Goal: Task Accomplishment & Management: Use online tool/utility

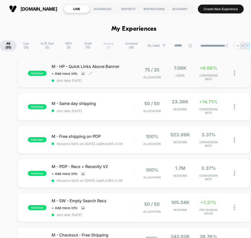
click at [107, 68] on span "M - HP - Quick Links Above Banner" at bounding box center [93, 66] width 82 height 5
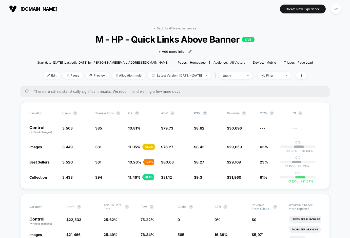
click at [44, 79] on div "< Back to all live experiences M - HP - Quick Links Above Banner LIVE Click to …" at bounding box center [175, 55] width 276 height 59
click at [44, 74] on span "Edit" at bounding box center [52, 75] width 17 height 7
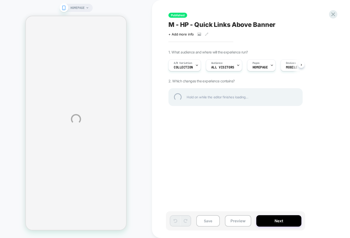
click at [251, 104] on div "HOMEPAGE Published M - HP - Quick Links Above Banner Click to view images Click…" at bounding box center [175, 119] width 350 height 238
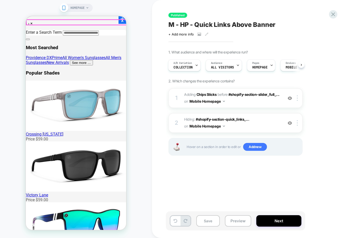
click at [182, 71] on div "A/B Variation Collection" at bounding box center [182, 64] width 29 height 11
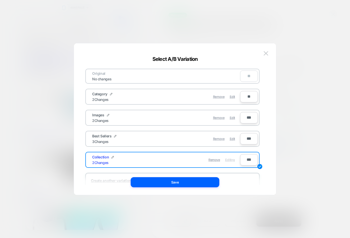
click at [137, 137] on div "Best Sellers 3 Changes" at bounding box center [129, 139] width 74 height 10
click at [96, 107] on div "Original No changes ** Category 2 Changes Remove Edit ** Images 2 Changes Remov…" at bounding box center [172, 128] width 174 height 119
click at [103, 120] on div "2 Changes" at bounding box center [100, 120] width 16 height 4
click at [234, 119] on div "Edit" at bounding box center [232, 118] width 5 height 10
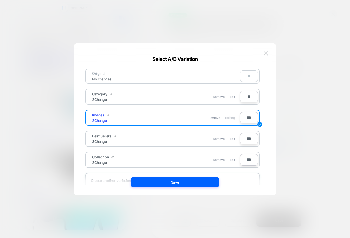
click at [251, 53] on img at bounding box center [265, 53] width 5 height 4
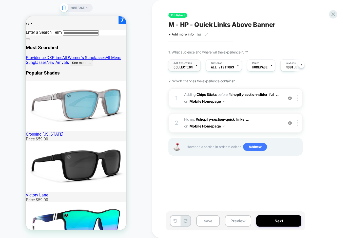
click at [179, 67] on span "Collection" at bounding box center [182, 68] width 19 height 4
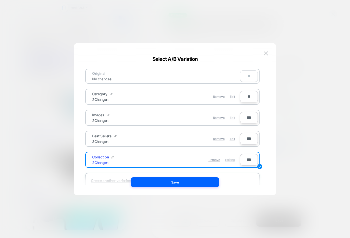
click at [231, 116] on span "Edit" at bounding box center [232, 118] width 5 height 4
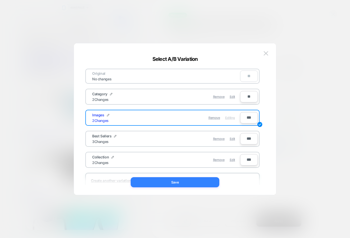
click at [179, 183] on button "Save" at bounding box center [175, 182] width 89 height 10
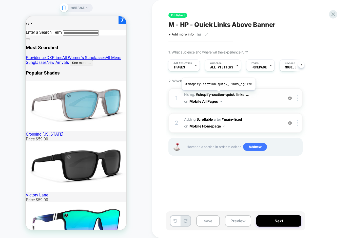
click at [218, 94] on span "#shopify-section-quick_links_..." at bounding box center [222, 94] width 53 height 4
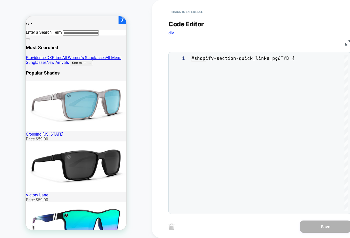
scroll to position [20, 0]
click at [183, 12] on button "< Back to experience" at bounding box center [186, 12] width 37 height 8
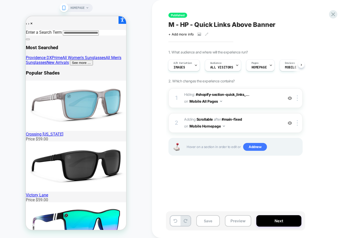
scroll to position [0, 22]
click at [225, 93] on span "#shopify-section-quick_links_..." at bounding box center [222, 94] width 53 height 4
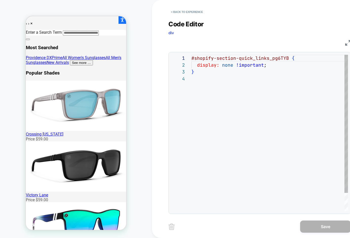
scroll to position [20, 0]
click at [171, 32] on span "div" at bounding box center [171, 32] width 6 height 5
click at [174, 15] on button "< Back to experience" at bounding box center [186, 12] width 37 height 8
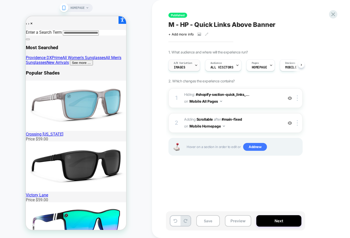
scroll to position [0, 0]
click at [245, 94] on span "#shopify-section-quick_links_..." at bounding box center [222, 94] width 53 height 4
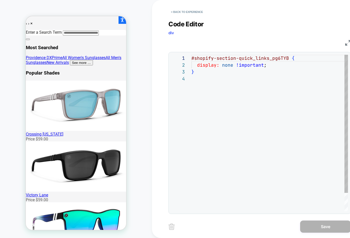
scroll to position [20, 0]
click at [175, 13] on button "< Back to experience" at bounding box center [186, 12] width 37 height 8
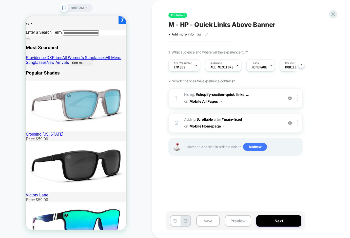
scroll to position [0, 0]
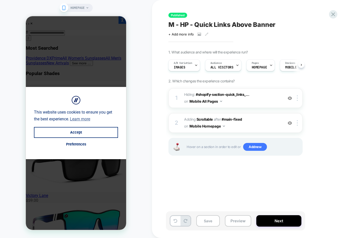
scroll to position [0, 0]
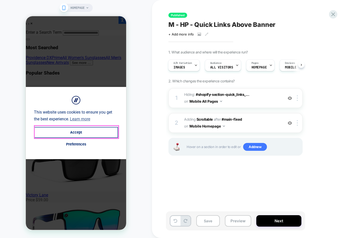
click at [57, 131] on button "Accept" at bounding box center [76, 132] width 84 height 11
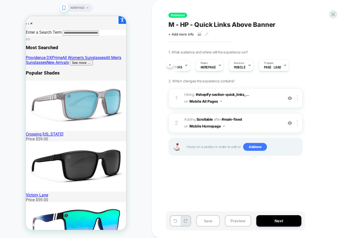
scroll to position [0, 51]
click at [206, 34] on icon at bounding box center [207, 34] width 4 height 4
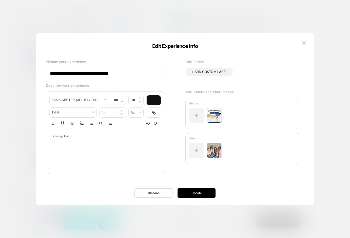
click at [250, 30] on div at bounding box center [175, 119] width 350 height 238
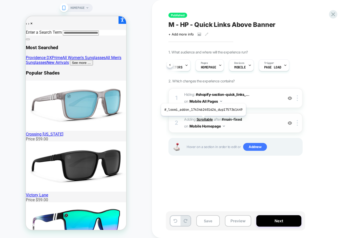
click at [202, 119] on b "Scrollable" at bounding box center [204, 119] width 16 height 4
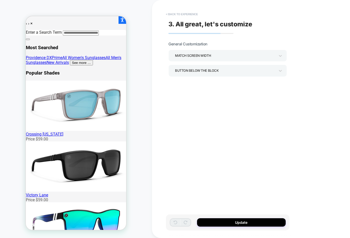
click at [176, 13] on button "< Back to experience" at bounding box center [181, 14] width 37 height 8
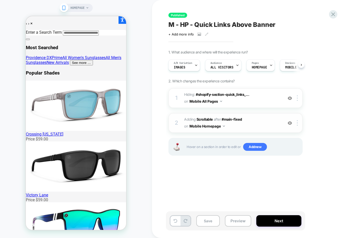
scroll to position [0, 0]
click at [231, 117] on span "#main-fixed" at bounding box center [231, 119] width 20 height 4
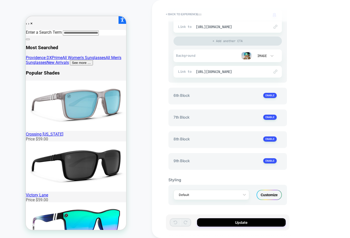
scroll to position [326, 0]
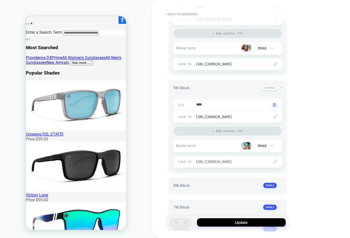
click at [254, 164] on span "https://www.blenderseyewear.com/collections/active-sport-sunglasses" at bounding box center [230, 161] width 69 height 5
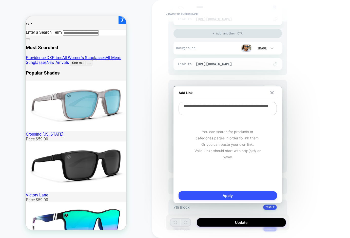
click at [257, 111] on textarea "**********" at bounding box center [227, 108] width 98 height 14
drag, startPoint x: 257, startPoint y: 111, endPoint x: 165, endPoint y: 88, distance: 94.4
click at [166, 90] on body "**********" at bounding box center [175, 119] width 350 height 238
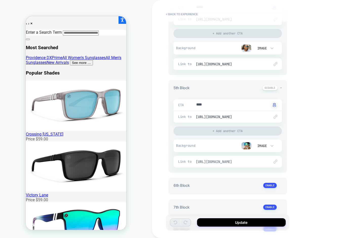
click at [234, 162] on span "https://www.blenderseyewear.com/collections/active-sport-sunglasses" at bounding box center [230, 161] width 69 height 5
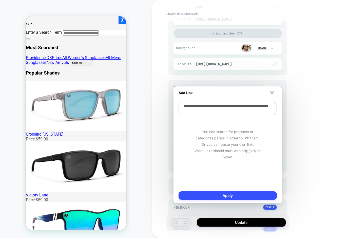
click at [238, 110] on textarea "**********" at bounding box center [227, 108] width 98 height 14
paste textarea
type textarea "*"
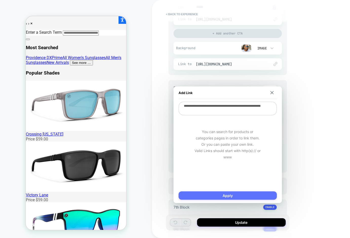
type textarea "**********"
click at [224, 196] on button "Apply" at bounding box center [227, 195] width 98 height 8
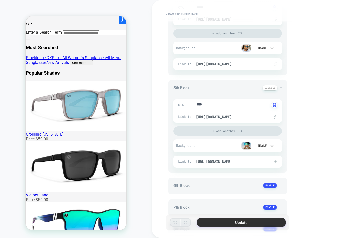
click at [248, 222] on button "Update" at bounding box center [241, 222] width 89 height 8
type textarea "*"
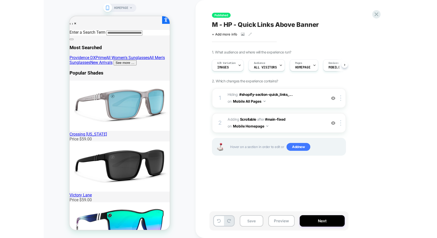
scroll to position [0, 0]
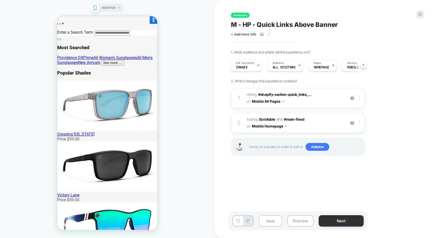
click at [345, 216] on button "Next" at bounding box center [341, 220] width 45 height 11
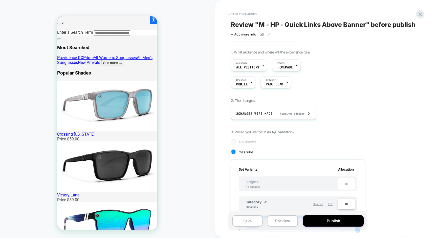
scroll to position [0, 1]
click at [333, 217] on button "Publish" at bounding box center [333, 220] width 61 height 11
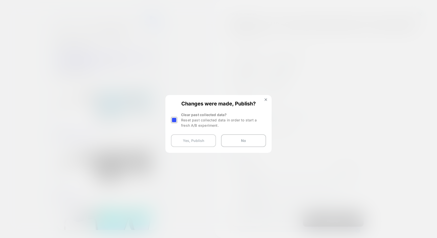
click at [198, 140] on button "Yes, Publish" at bounding box center [193, 140] width 45 height 13
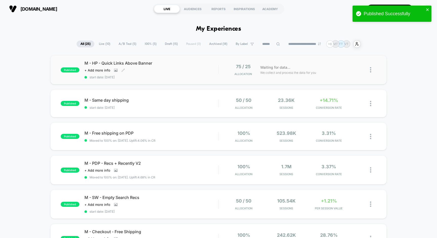
scroll to position [5, 0]
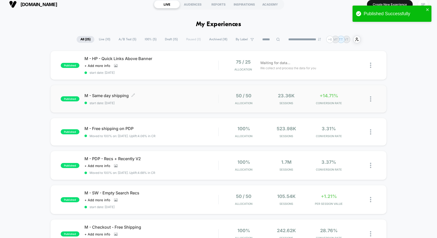
click at [189, 101] on span "start date: [DATE]" at bounding box center [152, 103] width 134 height 4
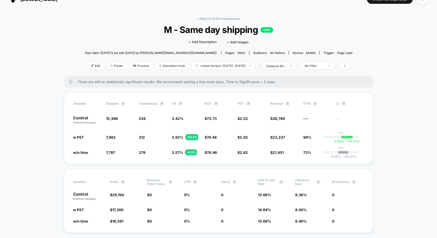
scroll to position [10, 0]
